Goal: Contribute content

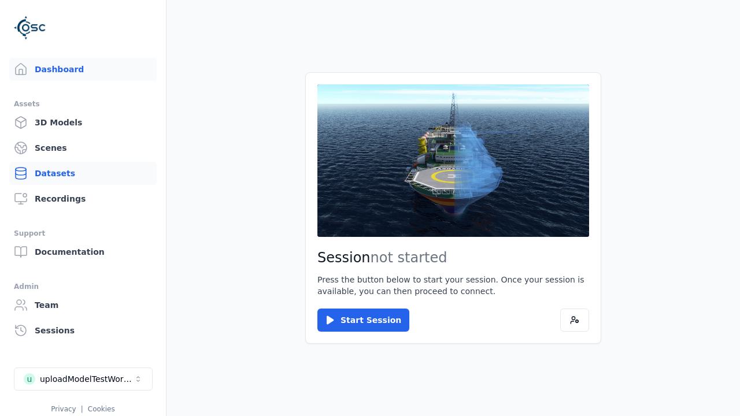
click at [83, 173] on link "Datasets" at bounding box center [82, 173] width 147 height 23
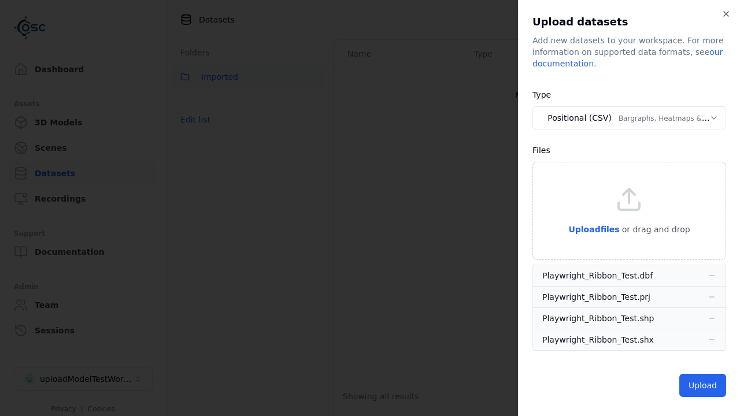
click at [629, 118] on button "Positional (CSV) Bargraphs, Heatmaps & Pins" at bounding box center [630, 117] width 194 height 23
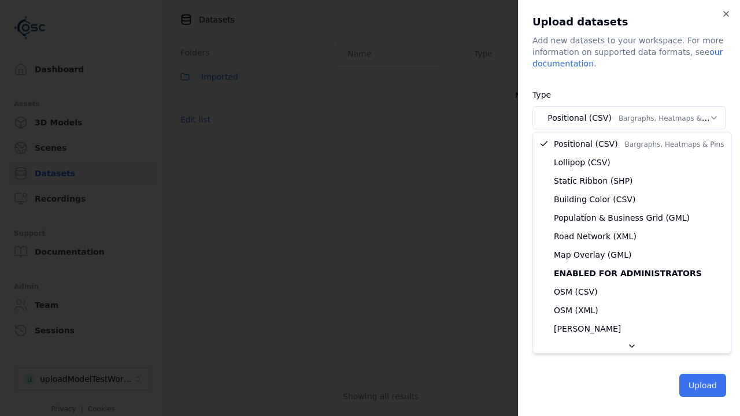
select select "*****"
click at [704, 386] on button "Upload" at bounding box center [702, 385] width 47 height 23
